Goal: Register for event/course

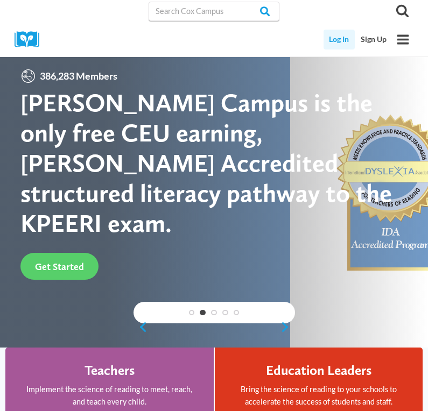
click at [343, 40] on link "Log In" at bounding box center [339, 40] width 32 height 20
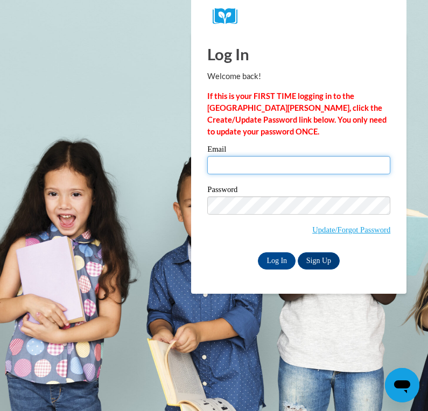
type input "[EMAIL_ADDRESS][DOMAIN_NAME]"
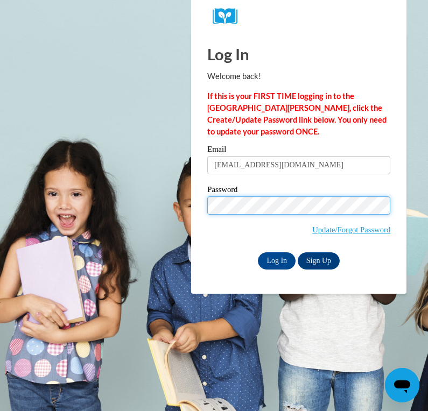
click at [276, 259] on input "Log In" at bounding box center [277, 260] width 38 height 17
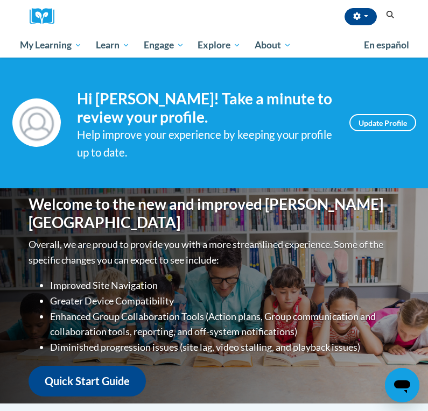
click at [388, 14] on icon "Search" at bounding box center [390, 15] width 10 height 8
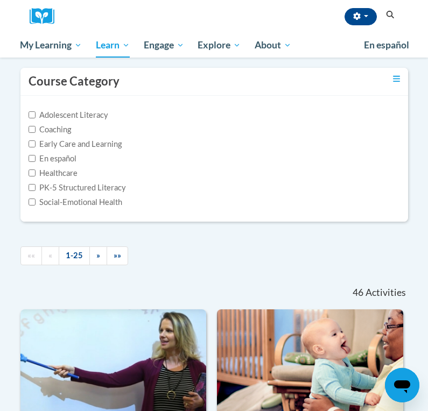
scroll to position [95, 0]
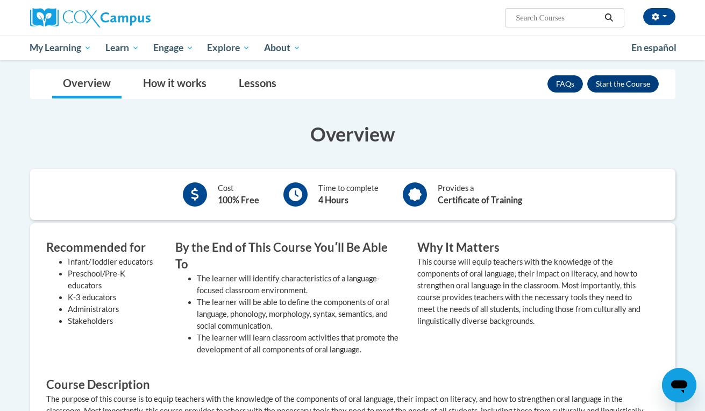
scroll to position [175, 0]
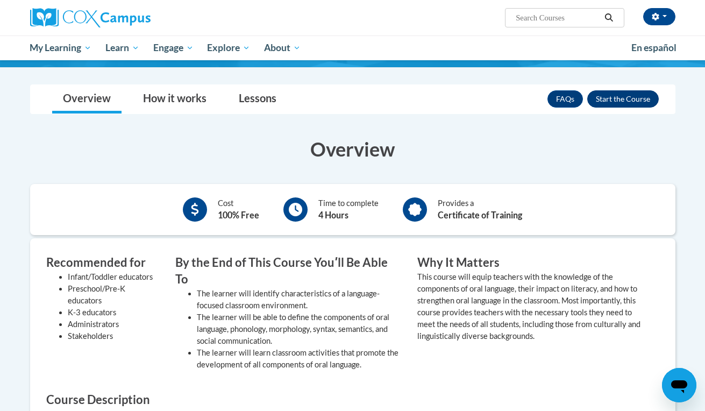
click at [634, 97] on button "Enroll" at bounding box center [623, 98] width 72 height 17
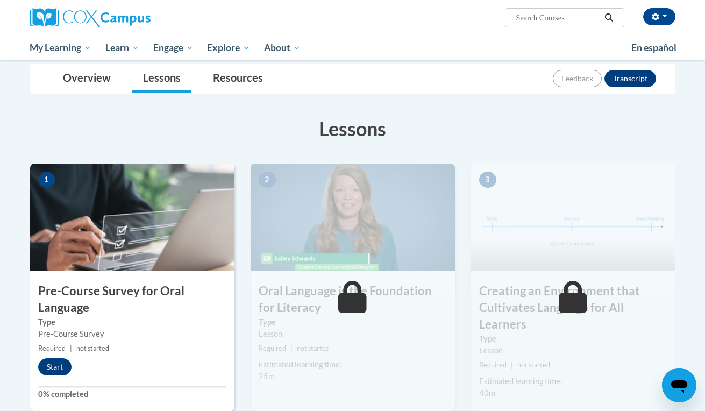
scroll to position [241, 0]
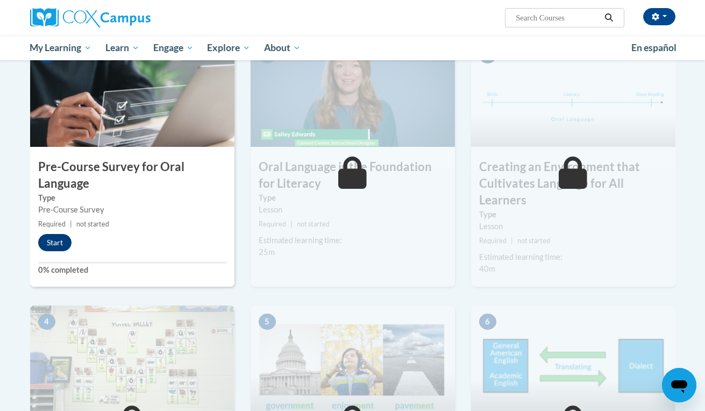
click at [46, 240] on button "Start" at bounding box center [54, 242] width 33 height 17
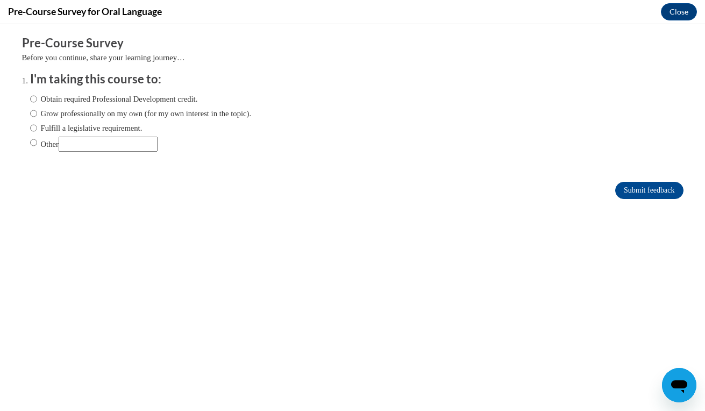
scroll to position [0, 0]
click at [126, 100] on label "Obtain required Professional Development credit." at bounding box center [114, 99] width 168 height 12
click at [37, 100] on input "Obtain required Professional Development credit." at bounding box center [33, 99] width 7 height 12
radio input "true"
click at [650, 185] on input "Submit feedback" at bounding box center [649, 190] width 68 height 17
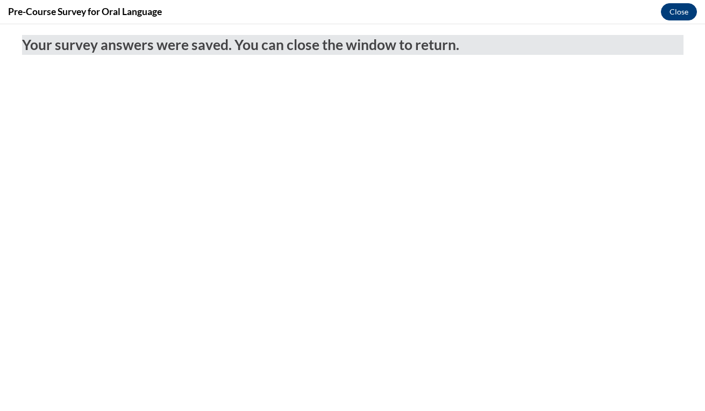
click at [670, 11] on button "Close" at bounding box center [679, 11] width 36 height 17
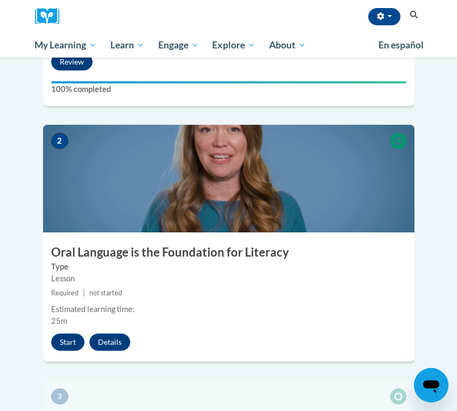
scroll to position [561, 0]
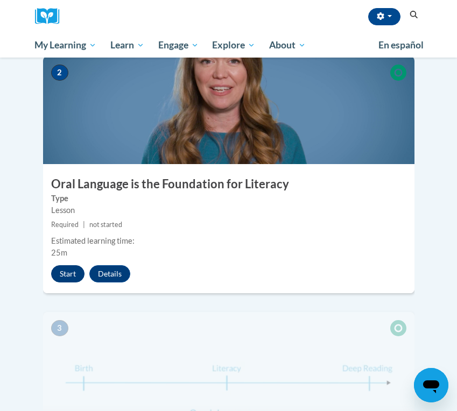
click at [73, 265] on button "Start" at bounding box center [67, 273] width 33 height 17
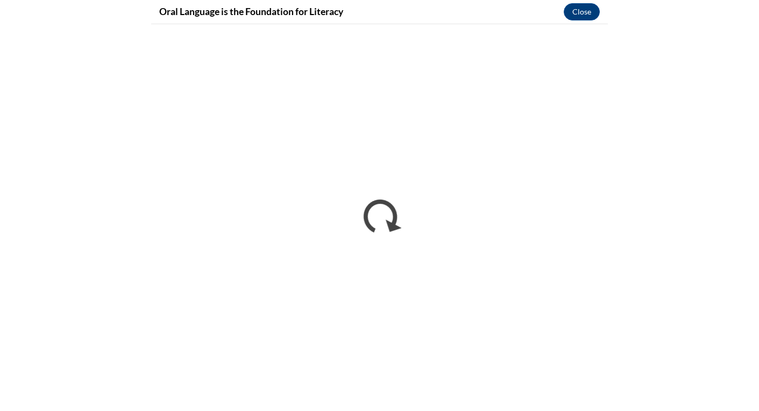
scroll to position [0, 0]
